Goal: Transaction & Acquisition: Book appointment/travel/reservation

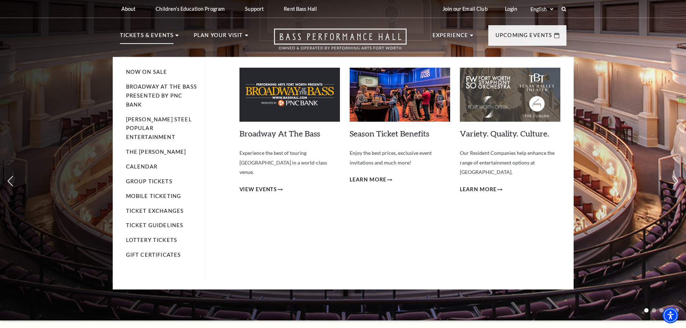
click at [155, 34] on p "Tickets & Events" at bounding box center [147, 37] width 54 height 13
click at [284, 93] on img at bounding box center [289, 95] width 100 height 54
click at [267, 185] on span "View Events" at bounding box center [258, 189] width 38 height 9
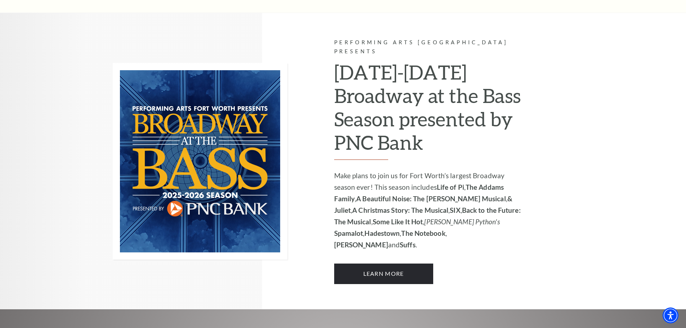
scroll to position [540, 0]
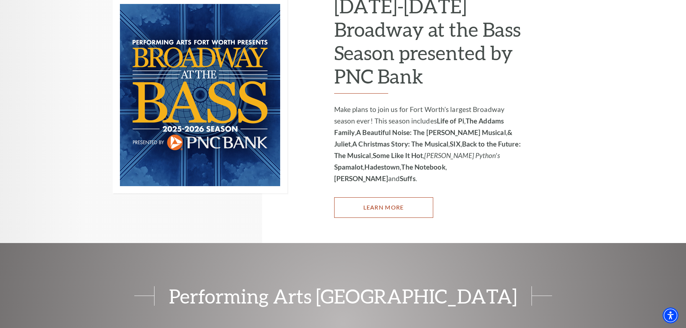
click at [390, 197] on link "Learn More" at bounding box center [383, 207] width 99 height 20
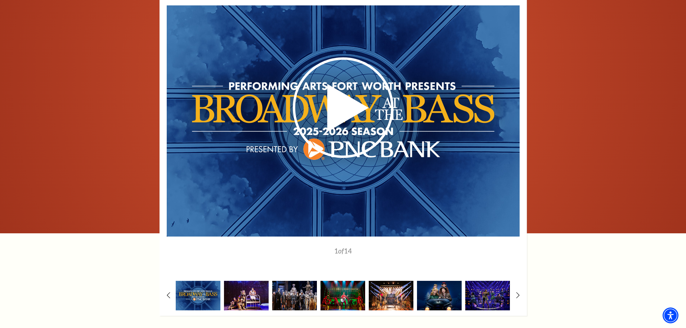
scroll to position [540, 0]
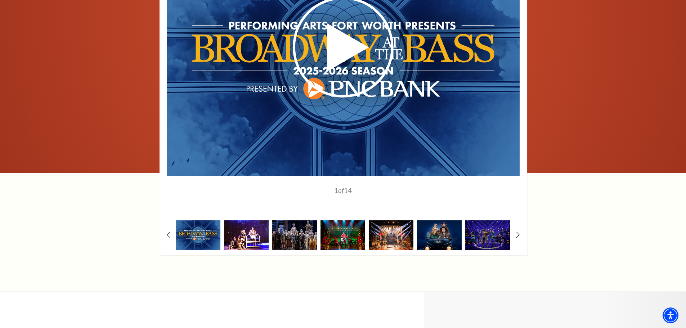
click at [255, 233] on img at bounding box center [246, 234] width 45 height 29
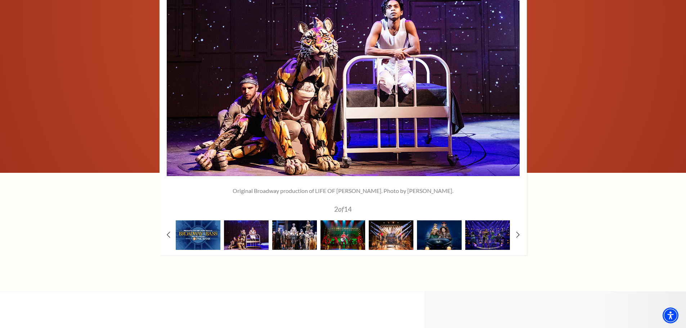
click at [290, 234] on img at bounding box center [294, 234] width 45 height 29
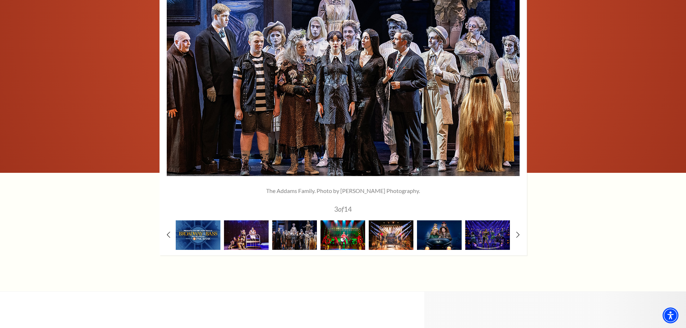
click at [335, 237] on img at bounding box center [343, 234] width 45 height 29
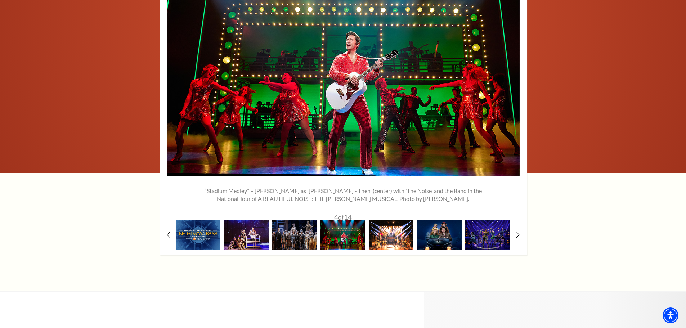
click at [388, 238] on img at bounding box center [391, 234] width 45 height 29
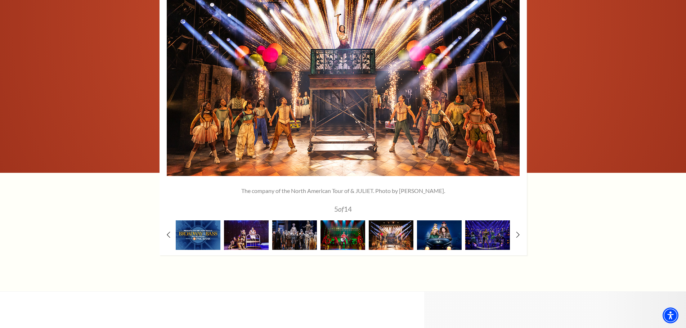
click at [437, 237] on img at bounding box center [439, 234] width 45 height 29
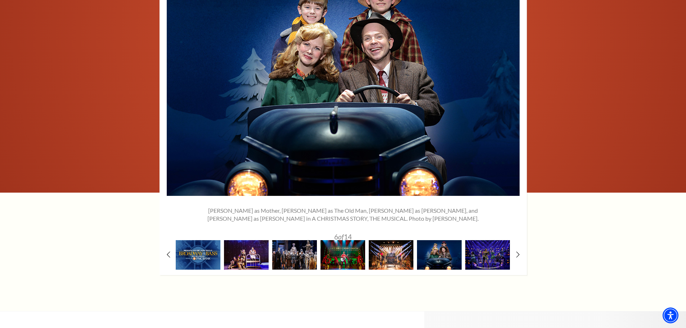
scroll to position [504, 0]
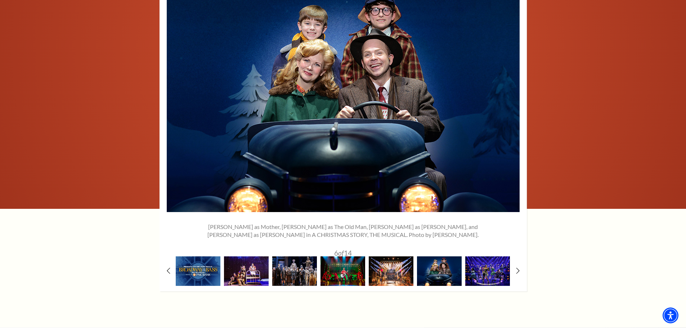
click at [488, 271] on img at bounding box center [487, 270] width 45 height 29
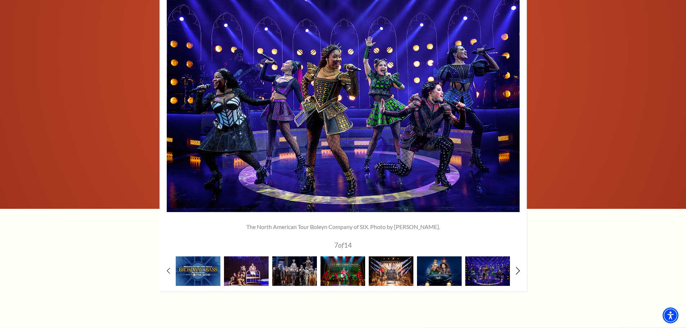
click at [518, 268] on icon at bounding box center [517, 271] width 5 height 8
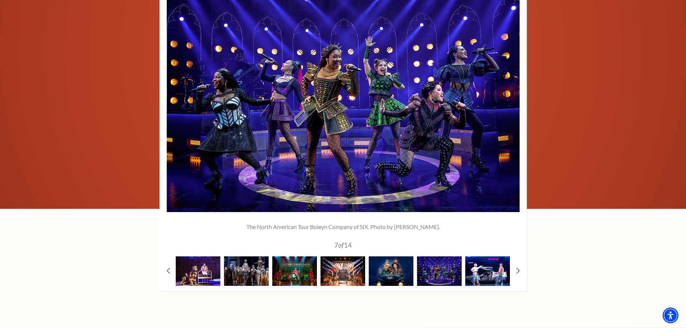
click at [492, 271] on img at bounding box center [487, 270] width 45 height 29
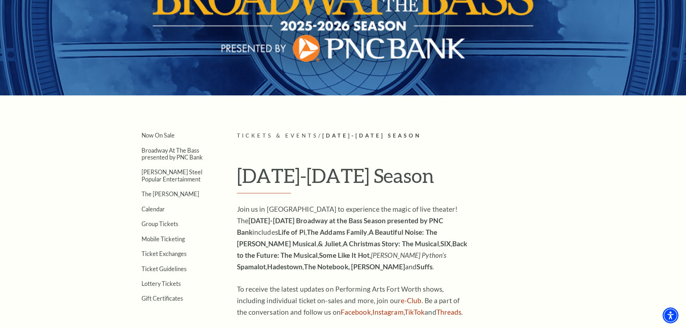
scroll to position [0, 0]
